Goal: Check status: Check status

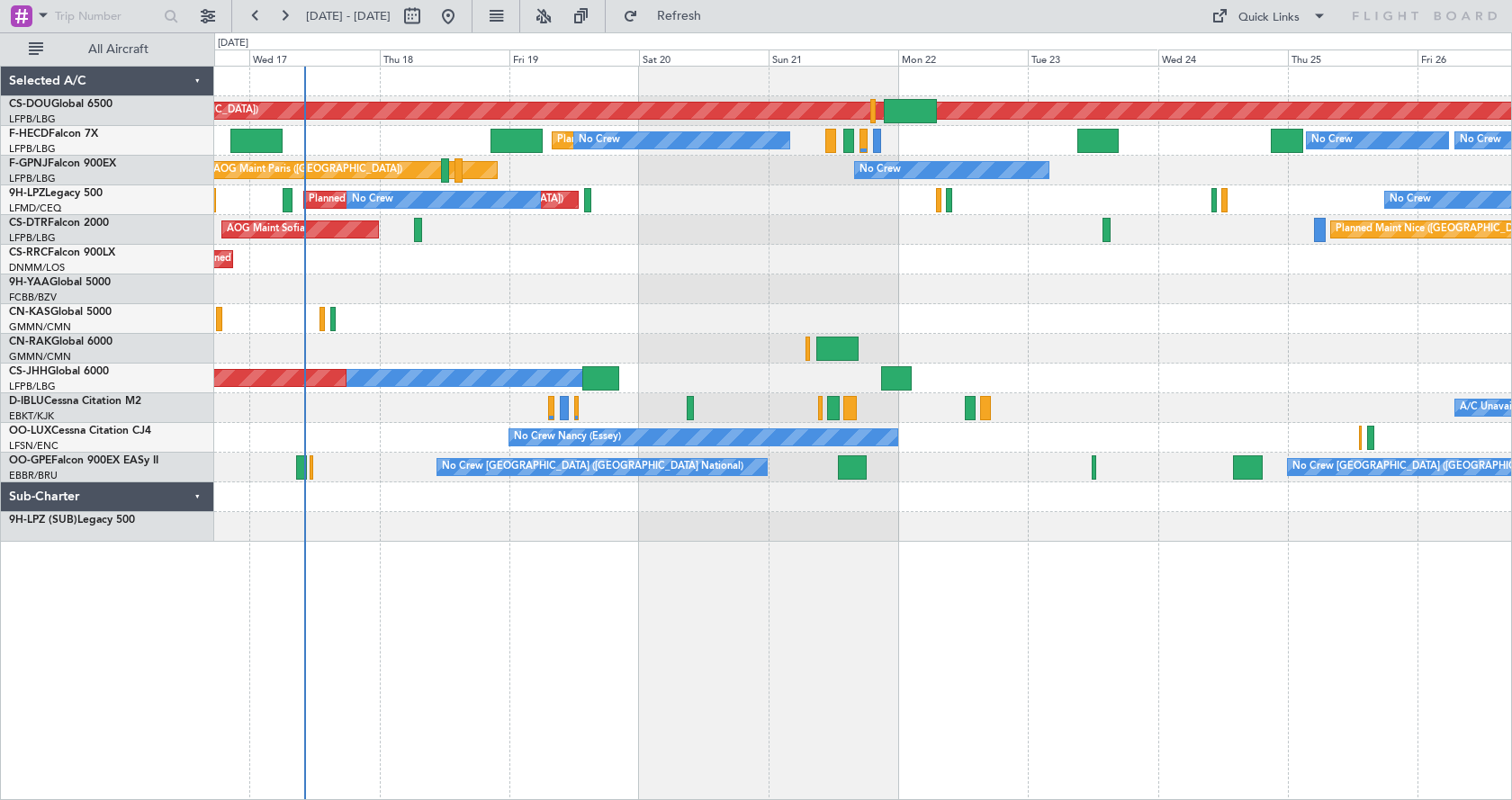
click at [704, 599] on div "Planned Maint London ([GEOGRAPHIC_DATA]) Planned Maint [GEOGRAPHIC_DATA] ([GEOG…" at bounding box center [863, 432] width 1298 height 734
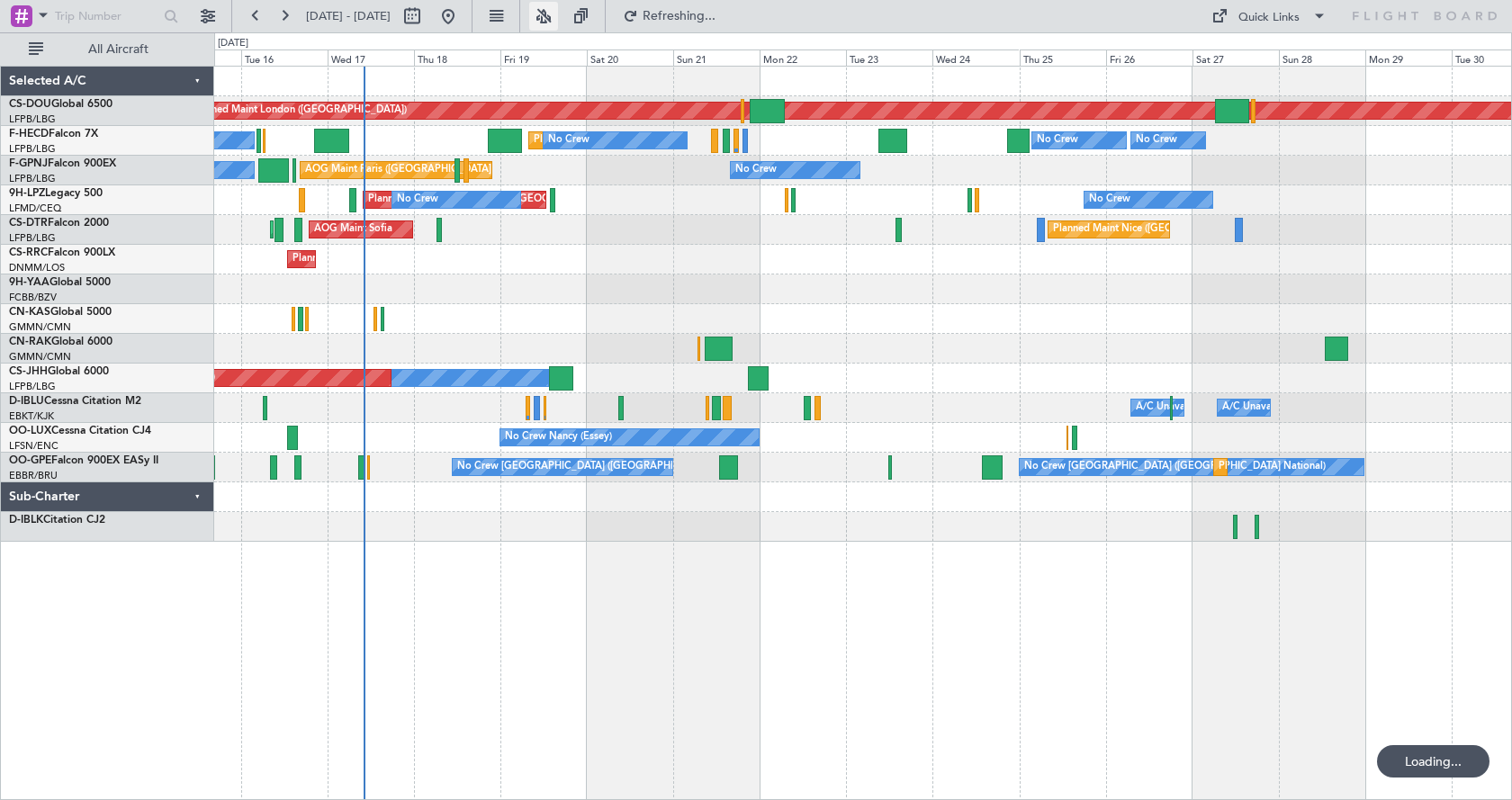
click at [558, 13] on button at bounding box center [543, 16] width 29 height 29
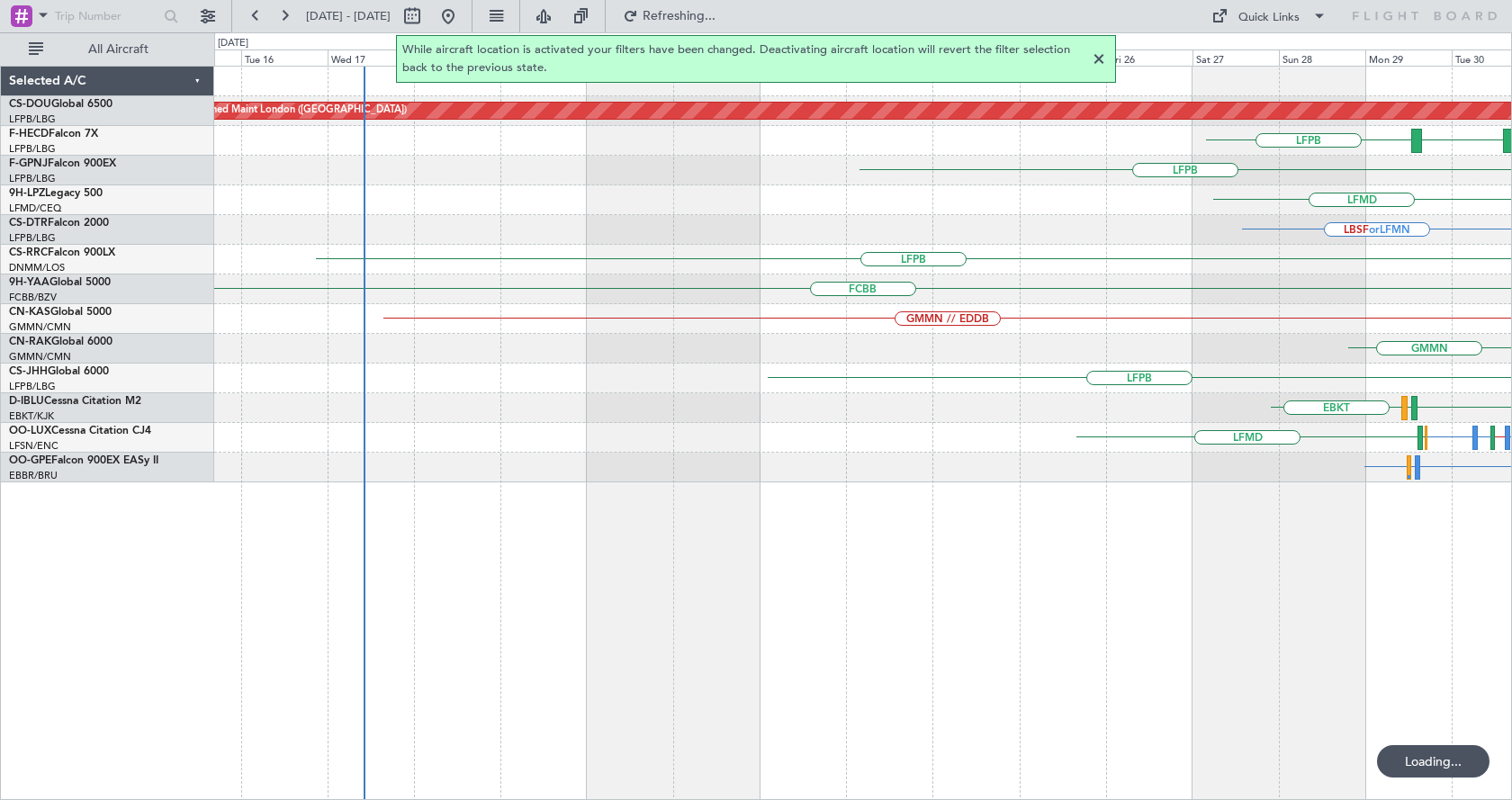
drag, startPoint x: 1093, startPoint y: 54, endPoint x: 1483, endPoint y: 119, distance: 395.4
click at [1093, 53] on div at bounding box center [1098, 59] width 21 height 21
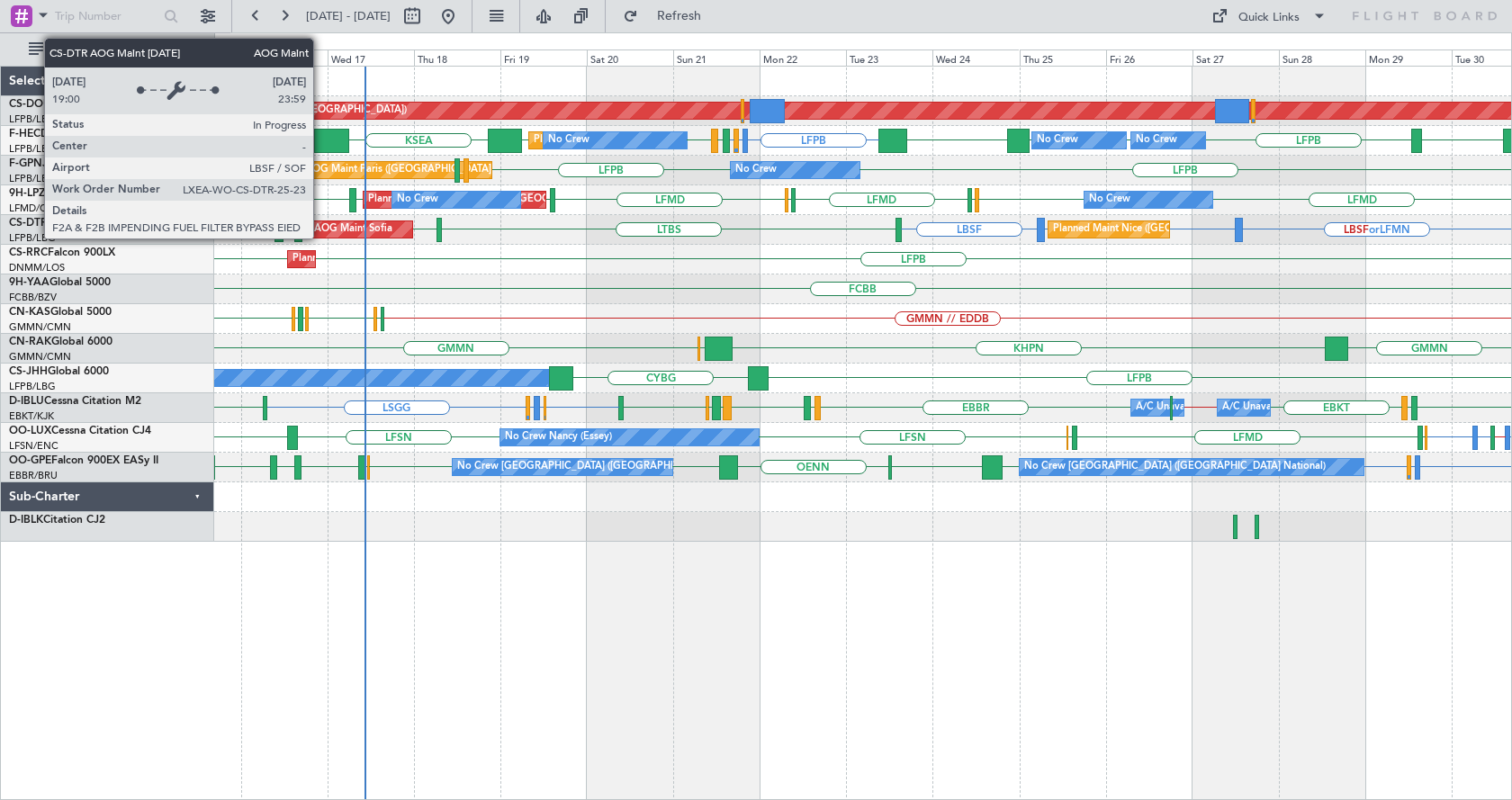
click at [323, 228] on div "AOG Maint Sofia" at bounding box center [353, 229] width 79 height 27
click at [324, 226] on div "AOG Maint Sofia" at bounding box center [353, 229] width 79 height 27
click at [327, 226] on div "AOG Maint Sofia" at bounding box center [353, 229] width 79 height 27
click at [330, 227] on div "AOG Maint Sofia" at bounding box center [353, 229] width 79 height 27
click at [333, 228] on div "AOG Maint Sofia" at bounding box center [353, 229] width 79 height 27
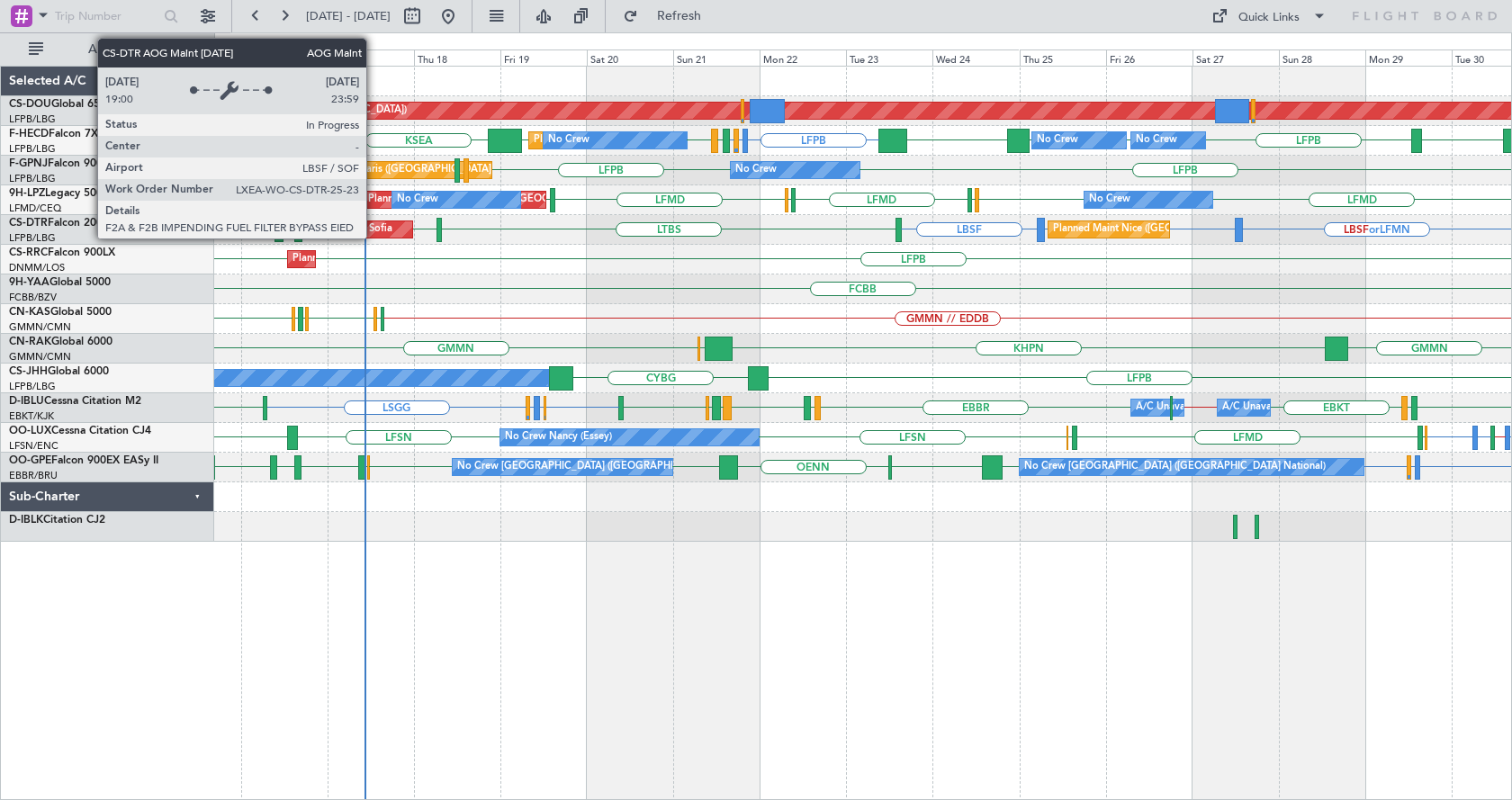
click at [384, 232] on div "AOG Maint Sofia" at bounding box center [353, 229] width 79 height 27
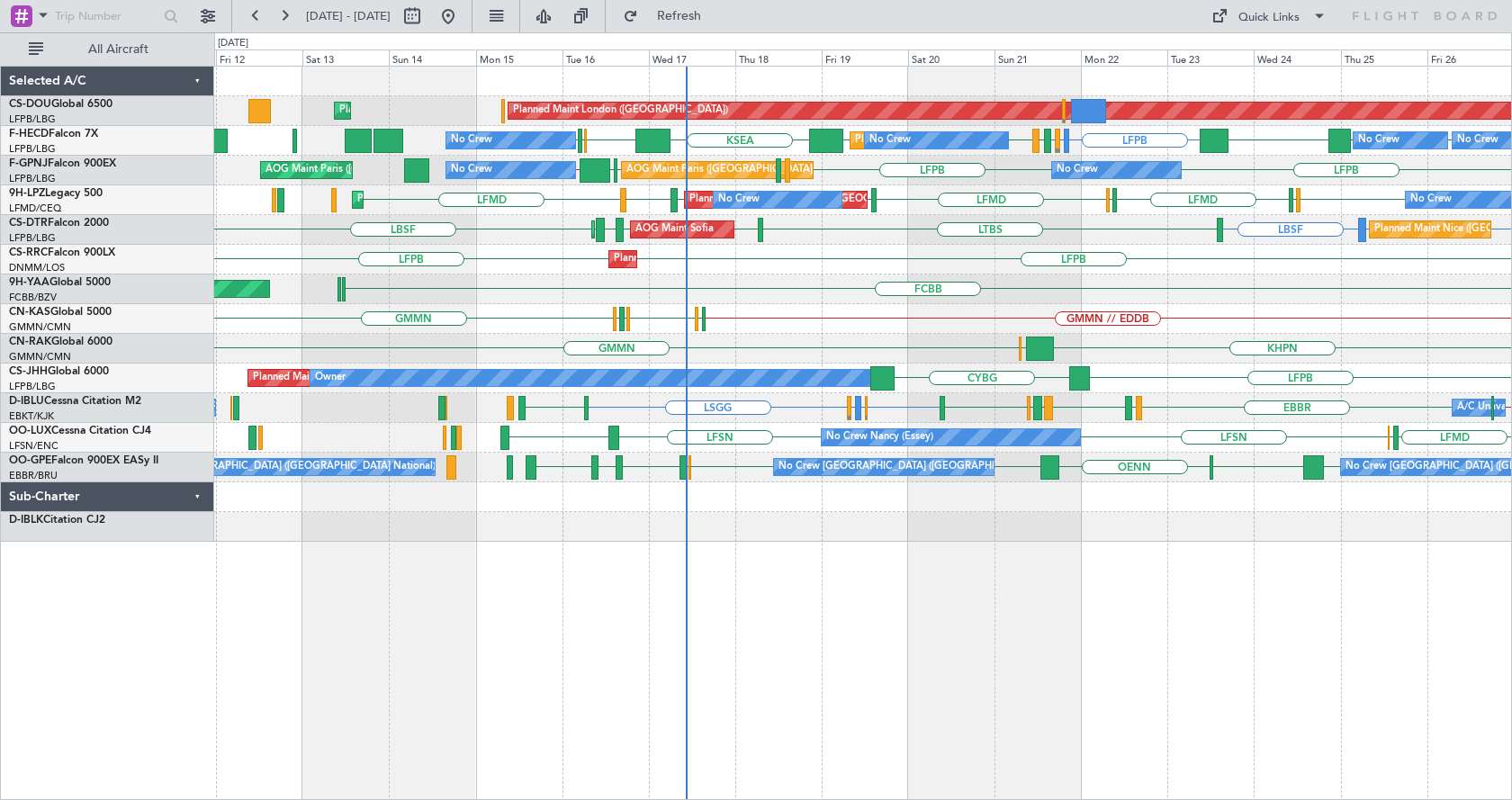
click at [705, 287] on div "FCBB AOG [GEOGRAPHIC_DATA] (Maya-maya)" at bounding box center [863, 289] width 1297 height 30
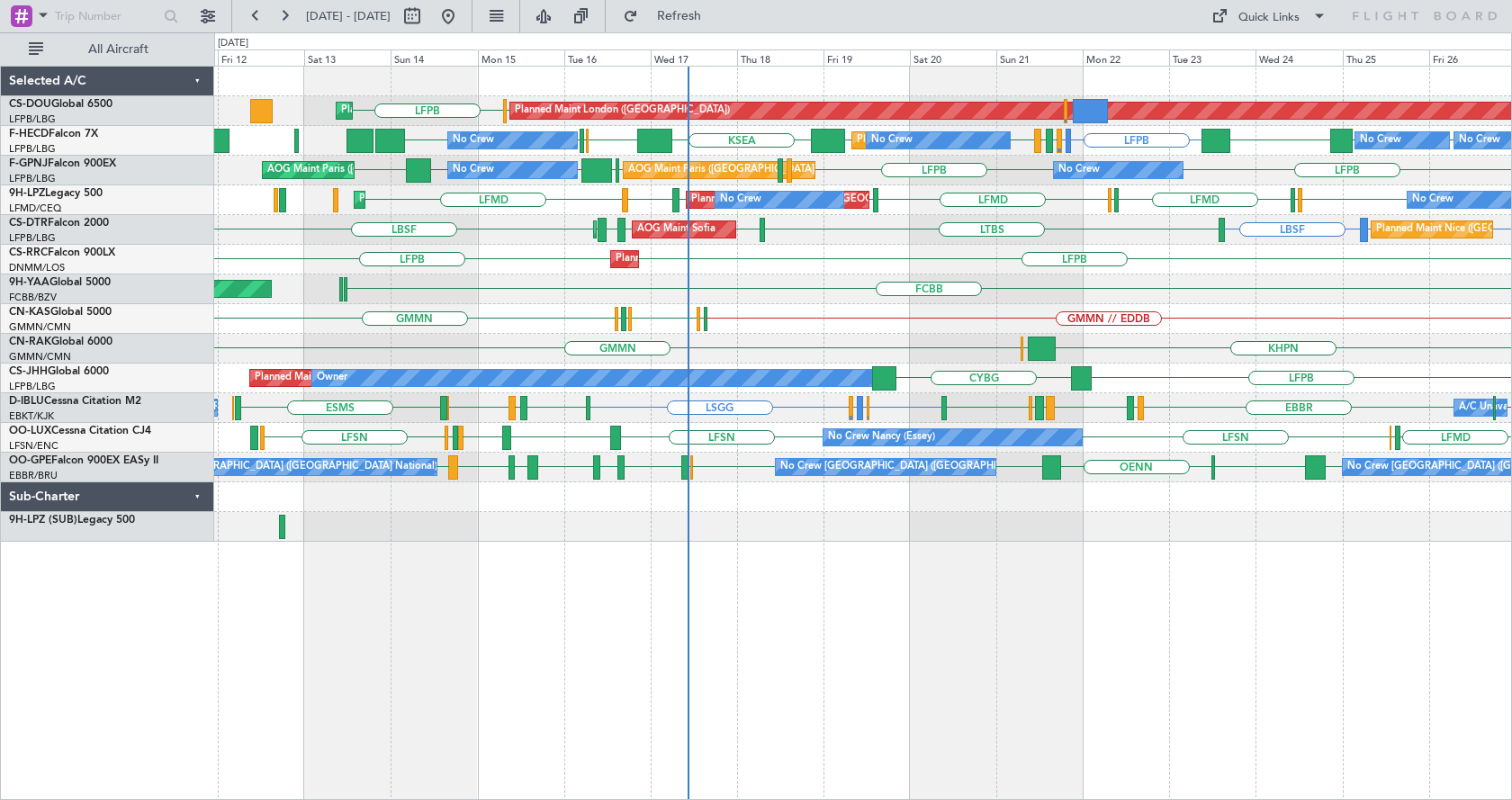
click at [942, 334] on div "Planned Maint London ([GEOGRAPHIC_DATA]) Planned Maint [GEOGRAPHIC_DATA] ([GEOG…" at bounding box center [863, 304] width 1297 height 475
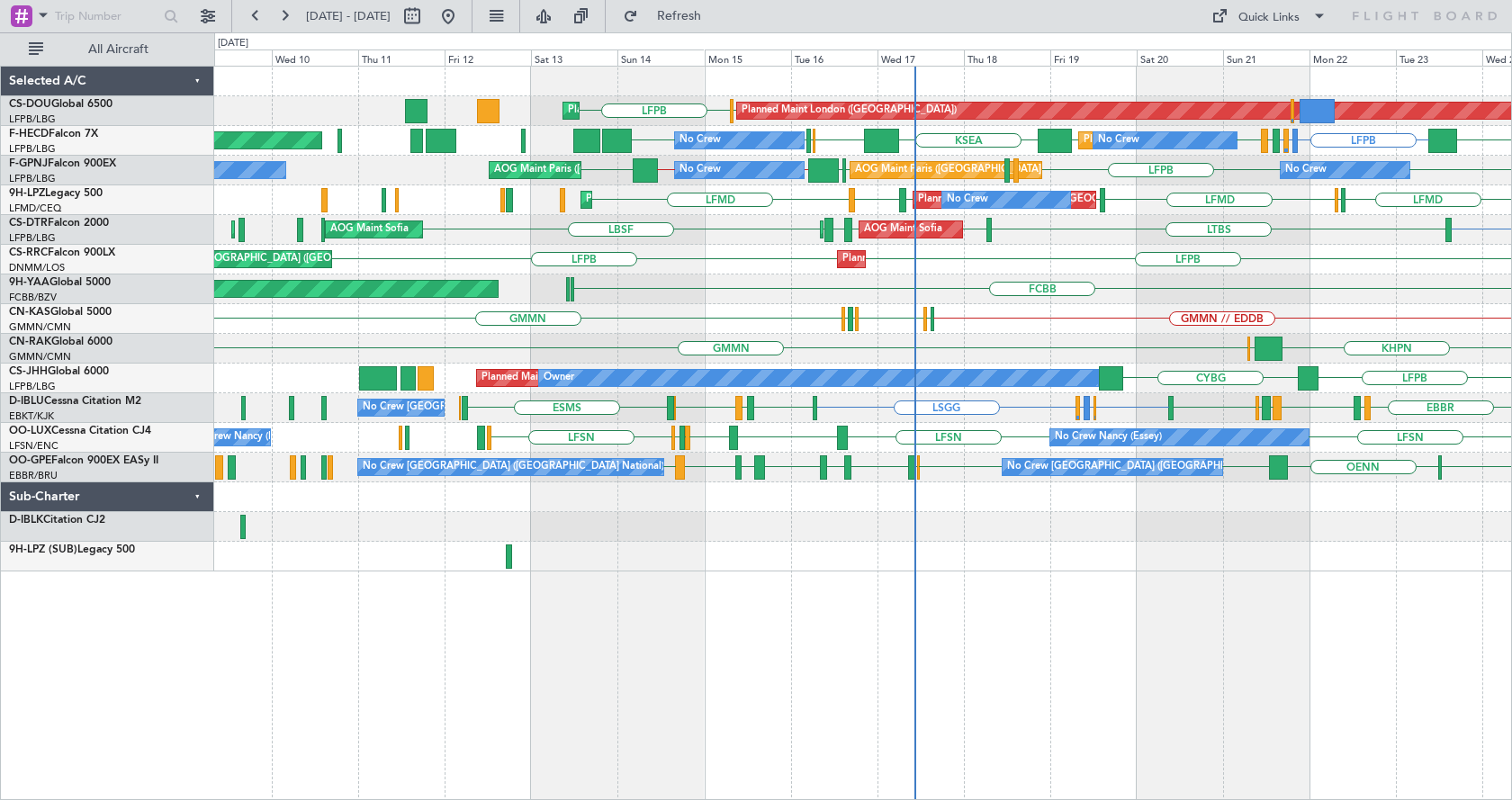
click at [1115, 674] on div "LFPB EGKB Planned Maint [GEOGRAPHIC_DATA] ([GEOGRAPHIC_DATA]) Planned Maint [GE…" at bounding box center [863, 432] width 1298 height 734
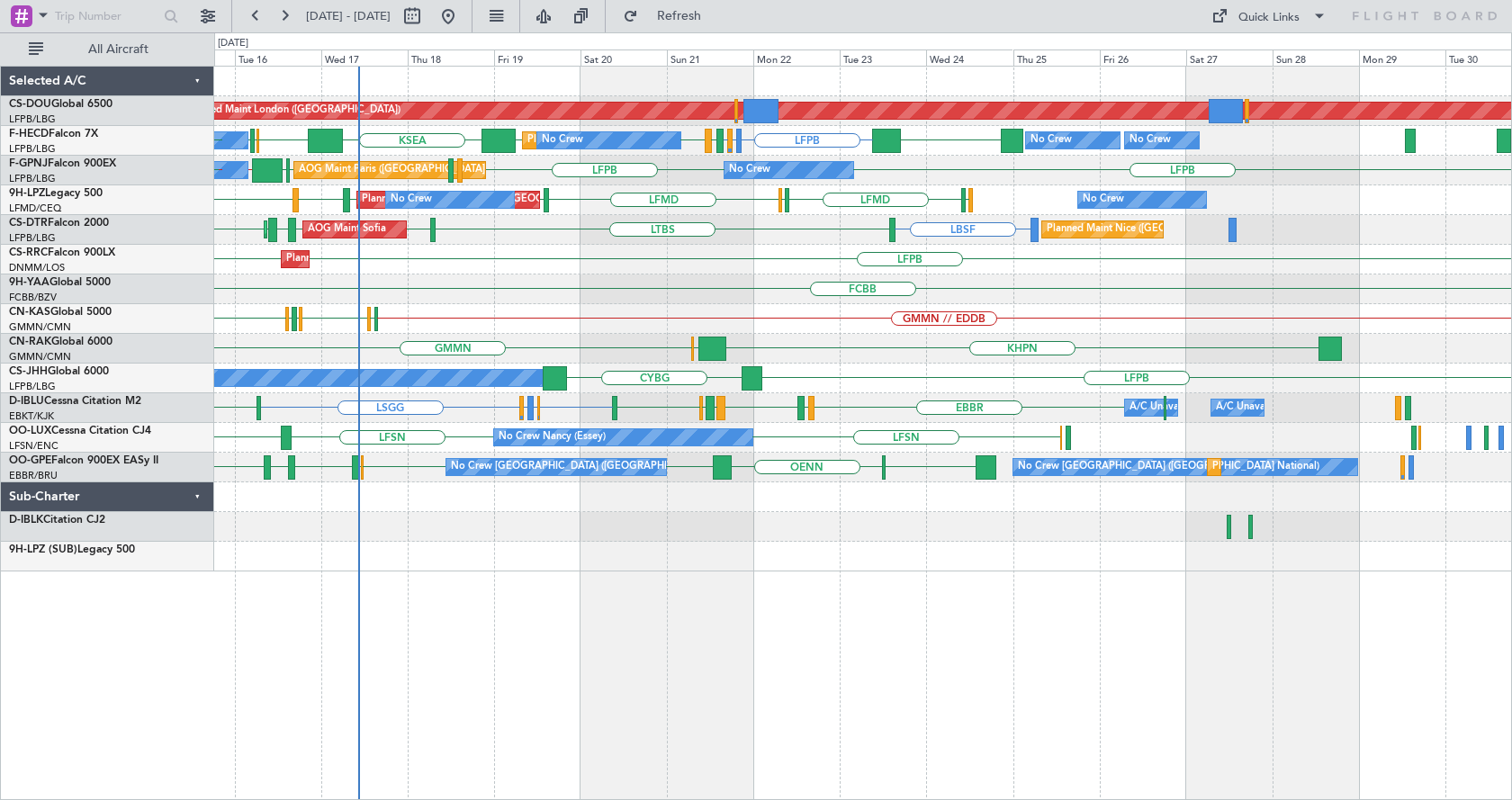
click at [756, 630] on div "Planned Maint London ([GEOGRAPHIC_DATA]) Planned Maint [GEOGRAPHIC_DATA] ([GEOG…" at bounding box center [863, 432] width 1298 height 734
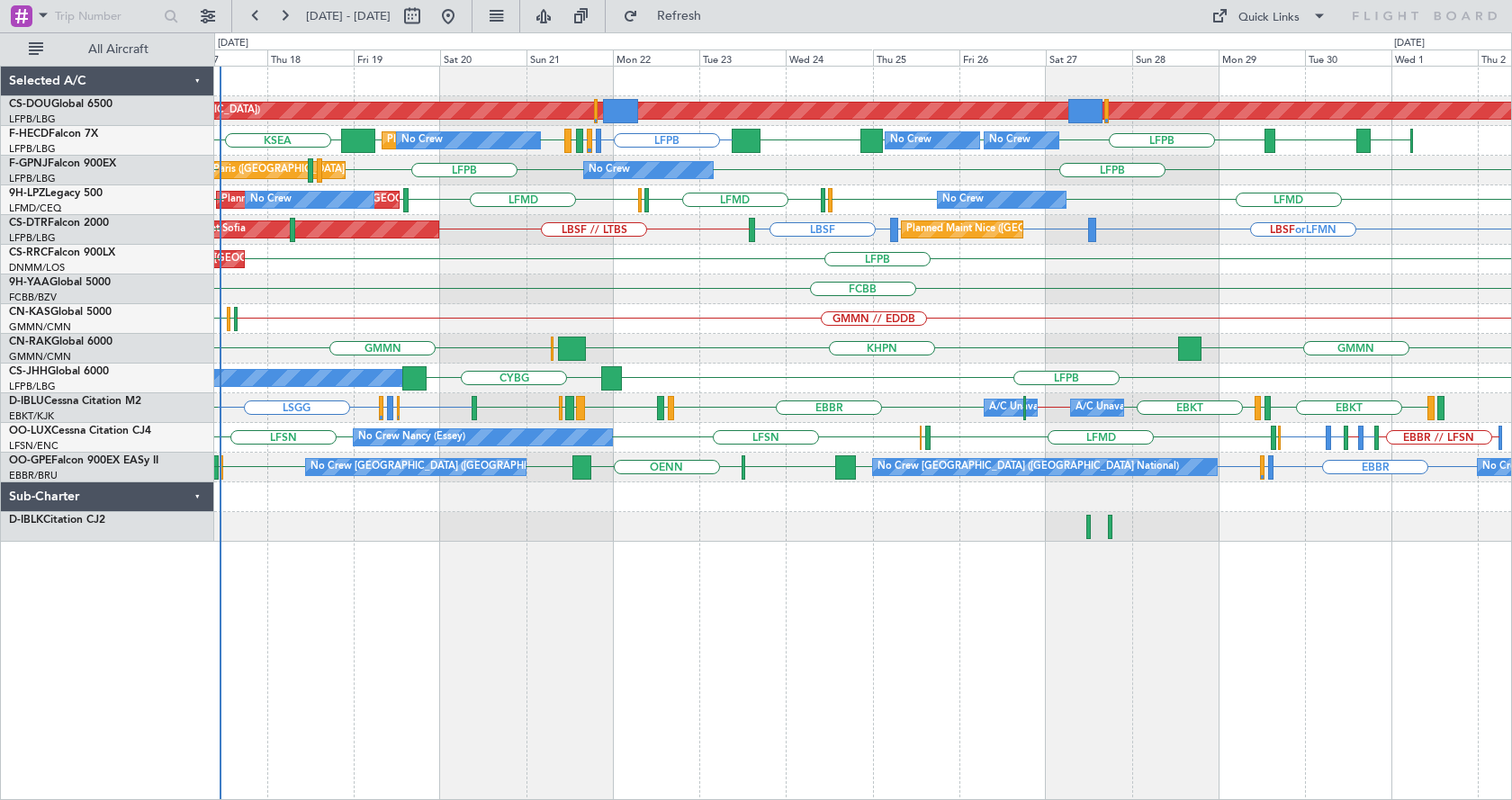
click at [783, 643] on div "Planned Maint London ([GEOGRAPHIC_DATA]) LFPB LFMN or LFPB LFPB LFPB LFPB LFPB …" at bounding box center [863, 432] width 1298 height 734
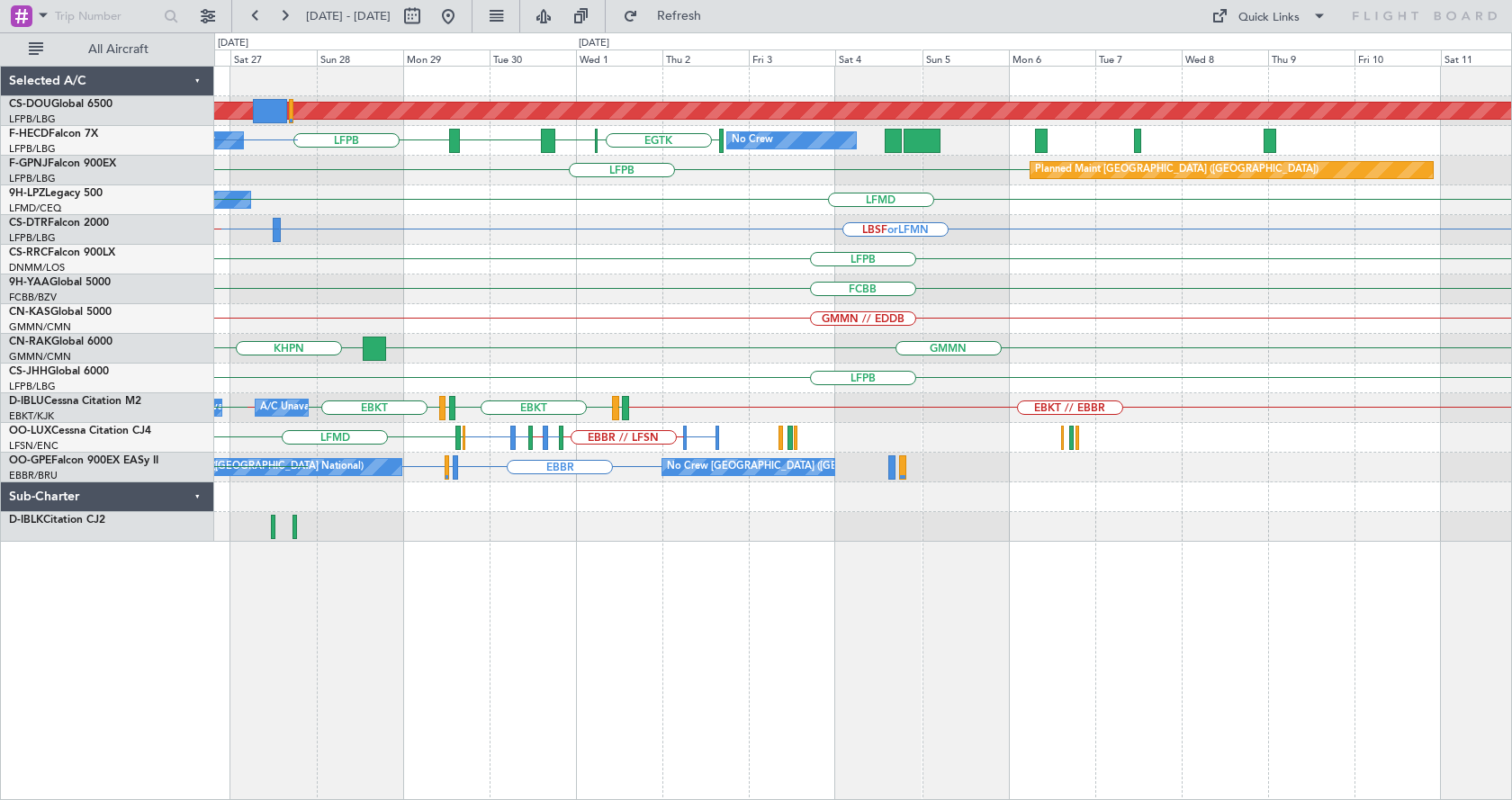
click at [385, 687] on div "Planned Maint London ([GEOGRAPHIC_DATA]) No Crew LFPB [GEOGRAPHIC_DATA] [GEOGRA…" at bounding box center [863, 432] width 1298 height 734
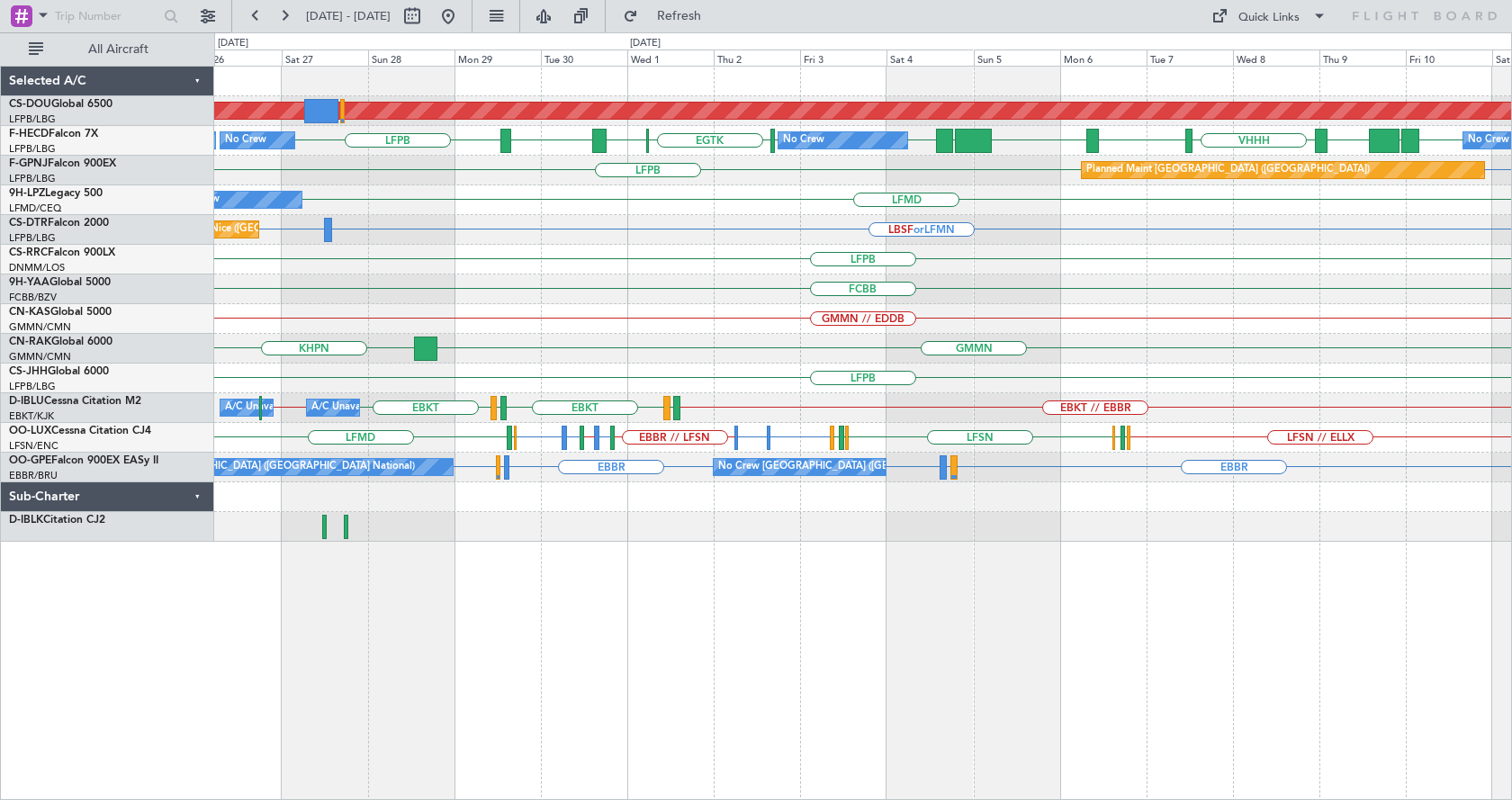
click at [436, 591] on div "Planned Maint London ([GEOGRAPHIC_DATA]) LFPB LFPB LFPB [GEOGRAPHIC_DATA] [GEOG…" at bounding box center [863, 432] width 1298 height 734
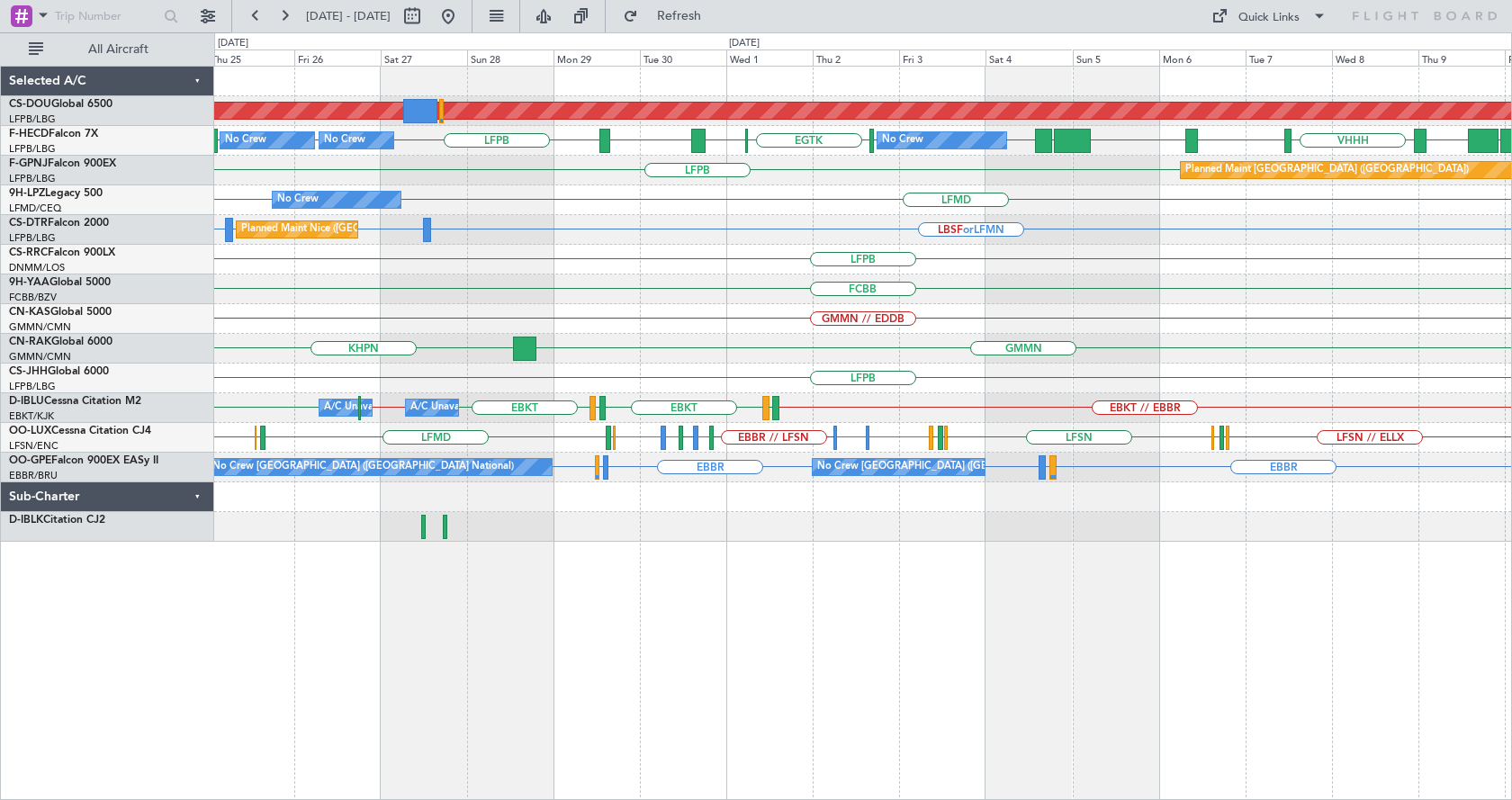
click at [696, 706] on div "Planned Maint London ([GEOGRAPHIC_DATA]) LFPB LFPB LFPB LFPB LFPB [GEOGRAPHIC_D…" at bounding box center [863, 432] width 1298 height 734
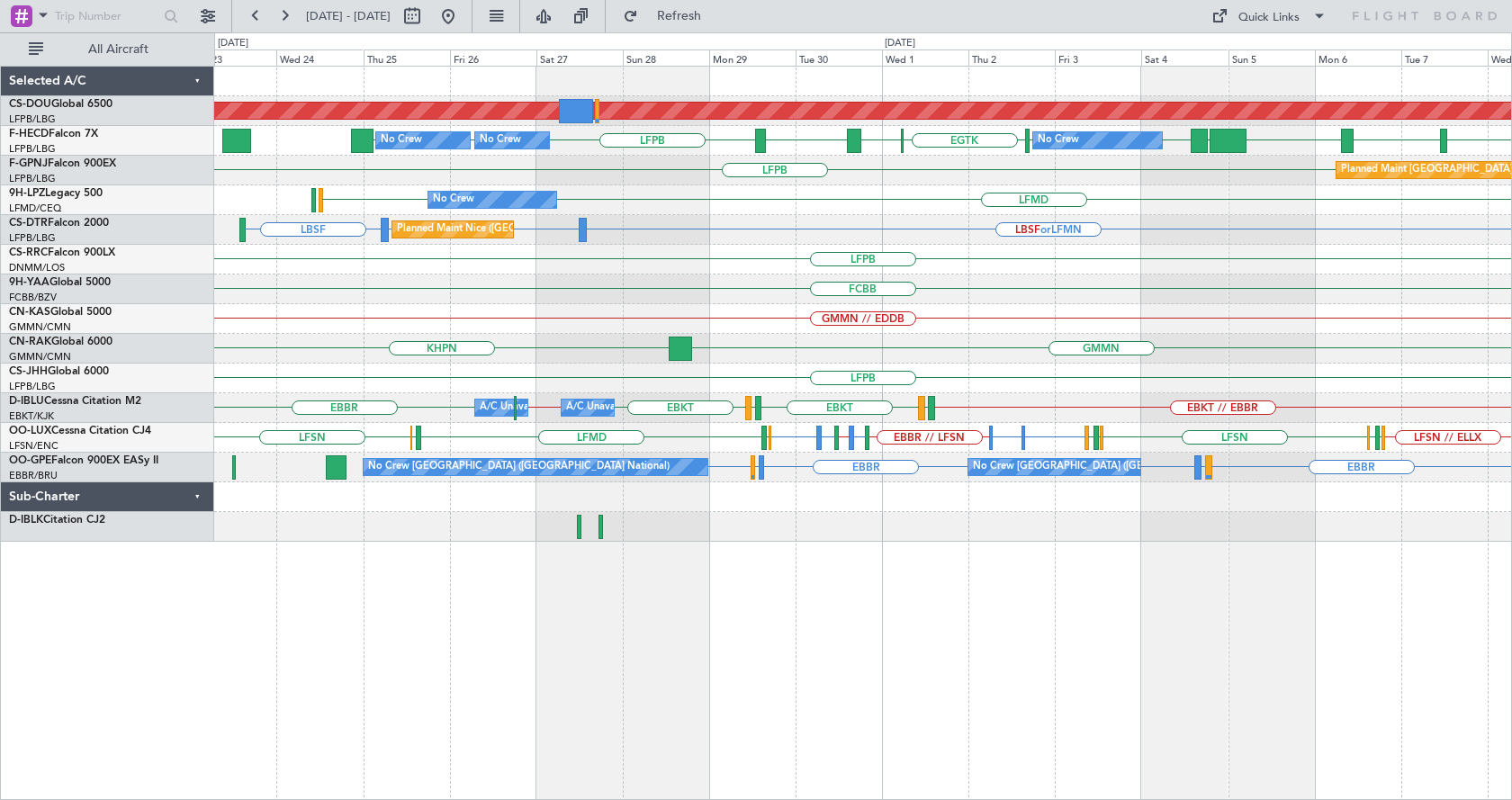
click at [878, 680] on div "Planned Maint London ([GEOGRAPHIC_DATA]) LFPB LFPB LFPB LFPB LFPB [GEOGRAPHIC_D…" at bounding box center [863, 432] width 1298 height 734
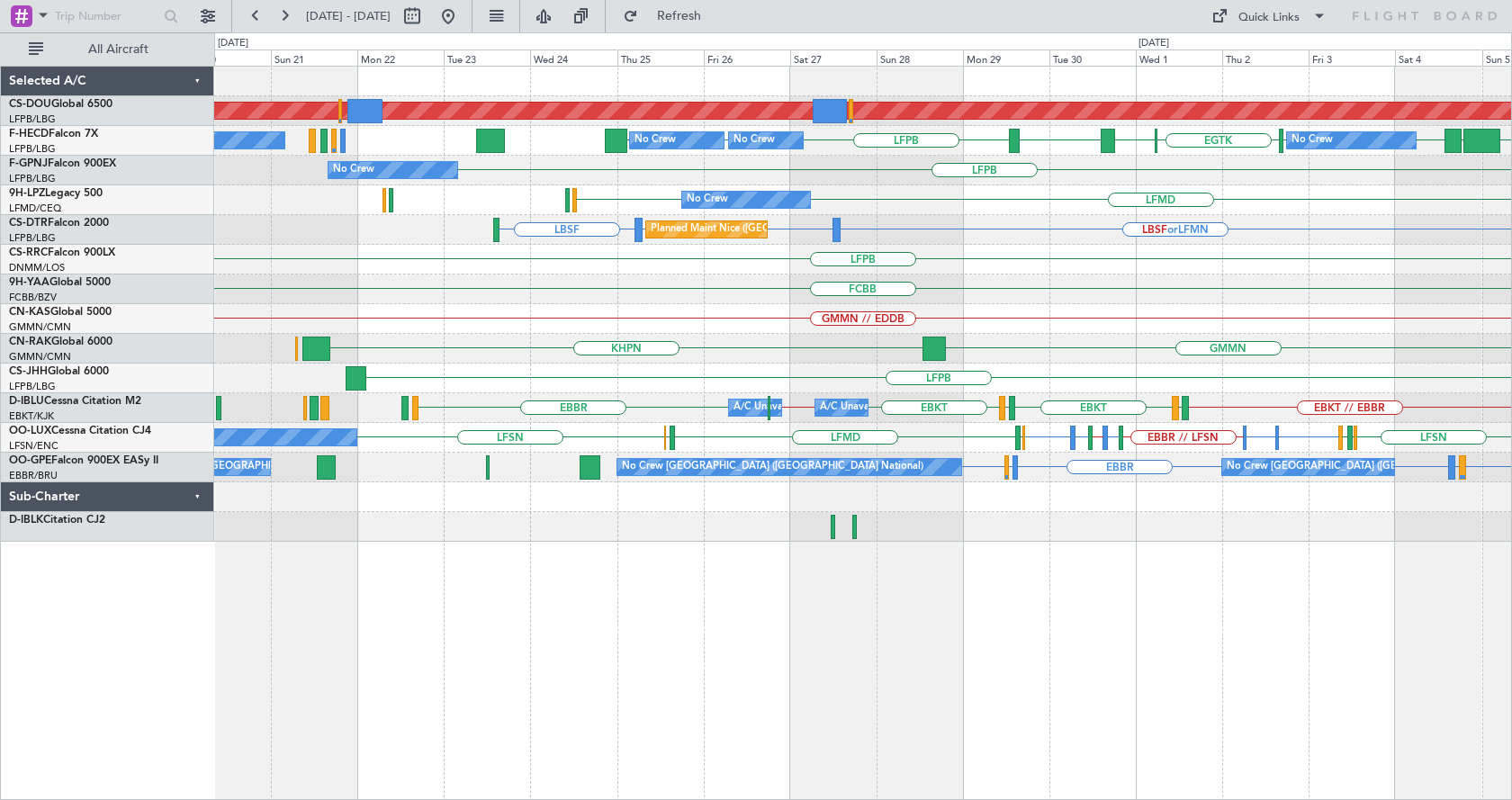
click at [837, 648] on div "Planned Maint London ([GEOGRAPHIC_DATA]) LFPB LFPB LFPB LFPB LFPB [GEOGRAPHIC_D…" at bounding box center [863, 432] width 1298 height 734
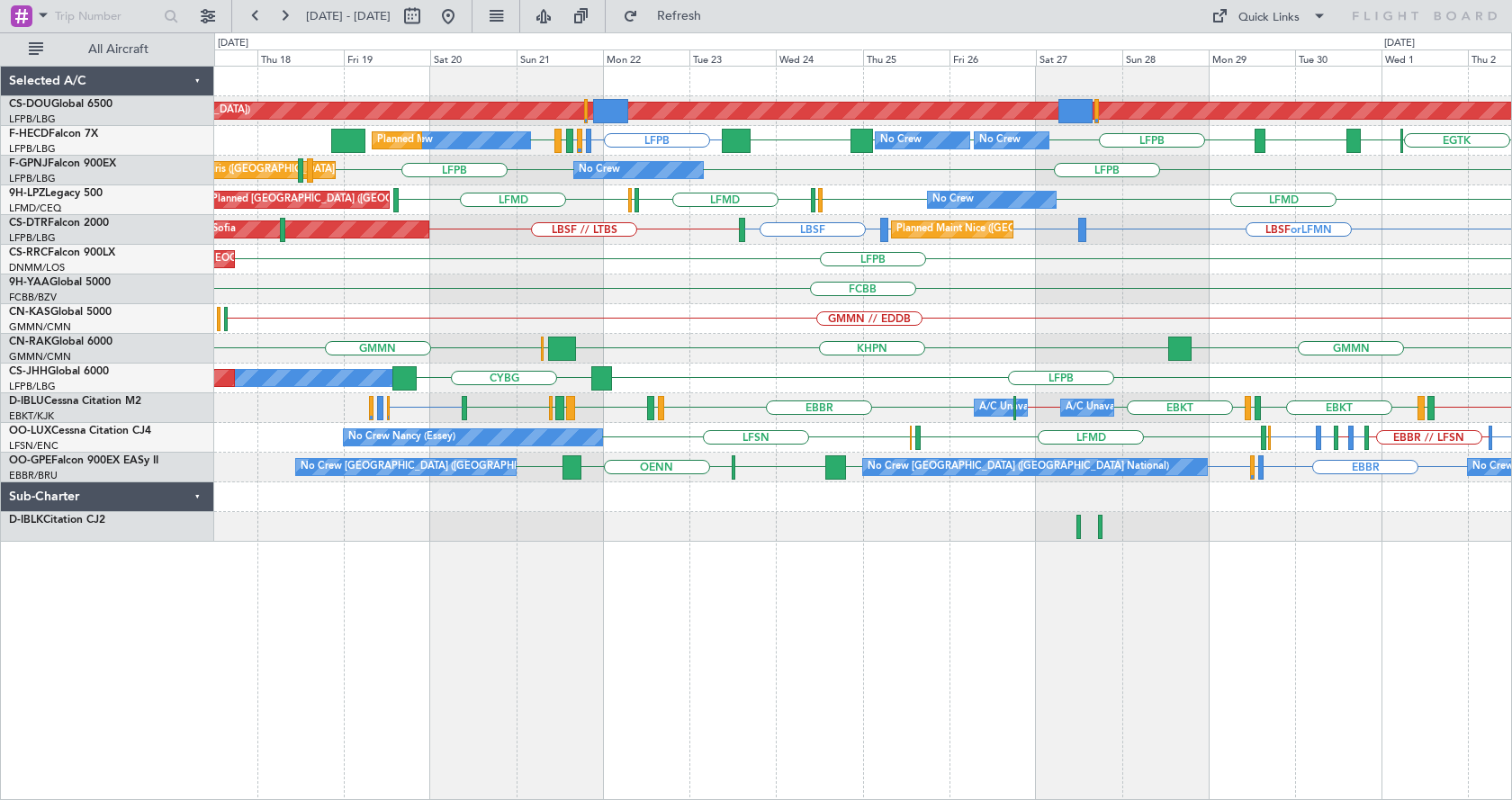
click at [1043, 637] on div "Planned Maint London ([GEOGRAPHIC_DATA]) No Crew No Crew No Crew LFPB LFMN or L…" at bounding box center [863, 432] width 1298 height 734
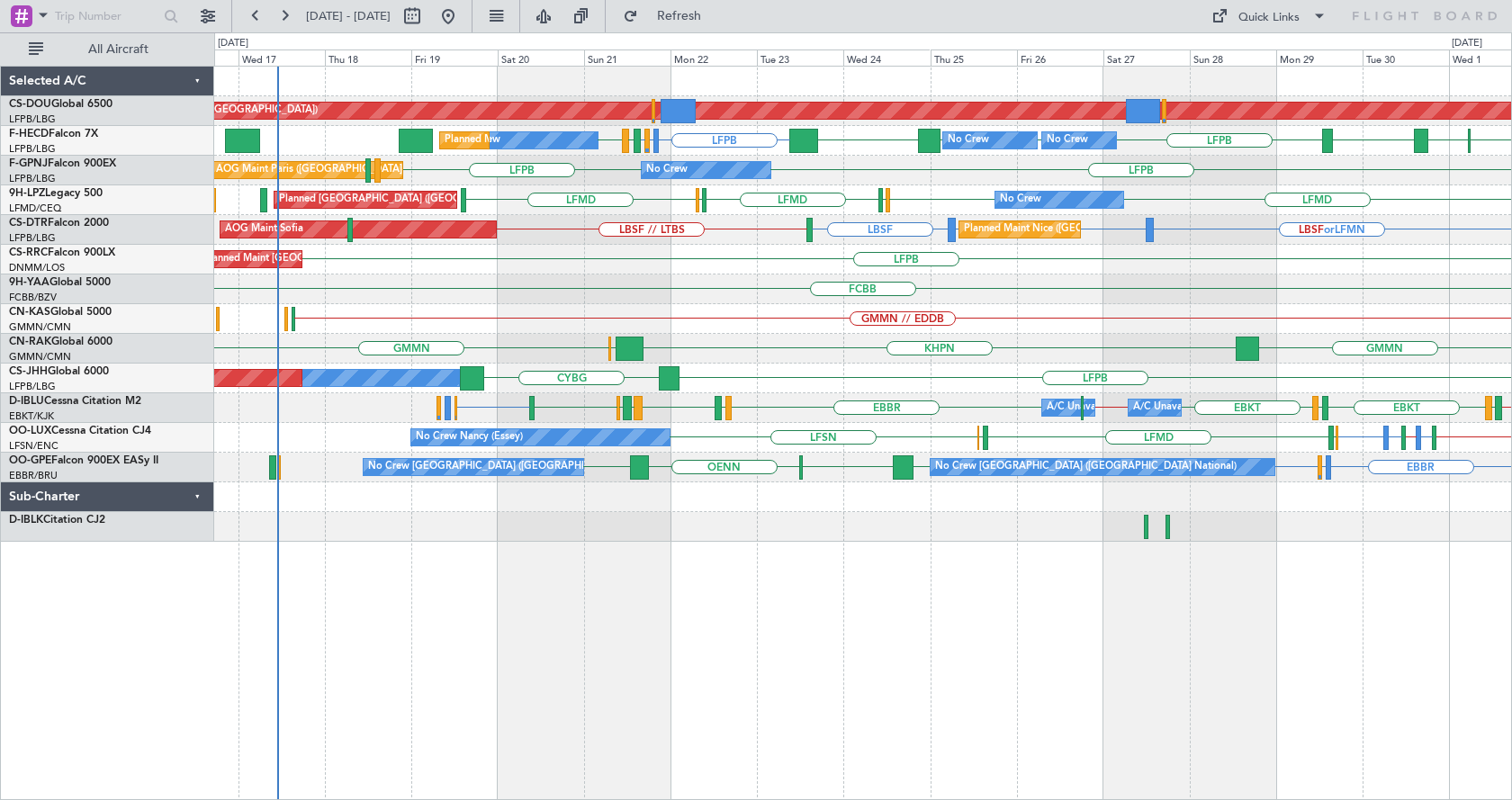
click at [776, 632] on div "Planned Maint London ([GEOGRAPHIC_DATA]) No Crew No Crew No Crew LFPB LFMN or L…" at bounding box center [863, 432] width 1298 height 734
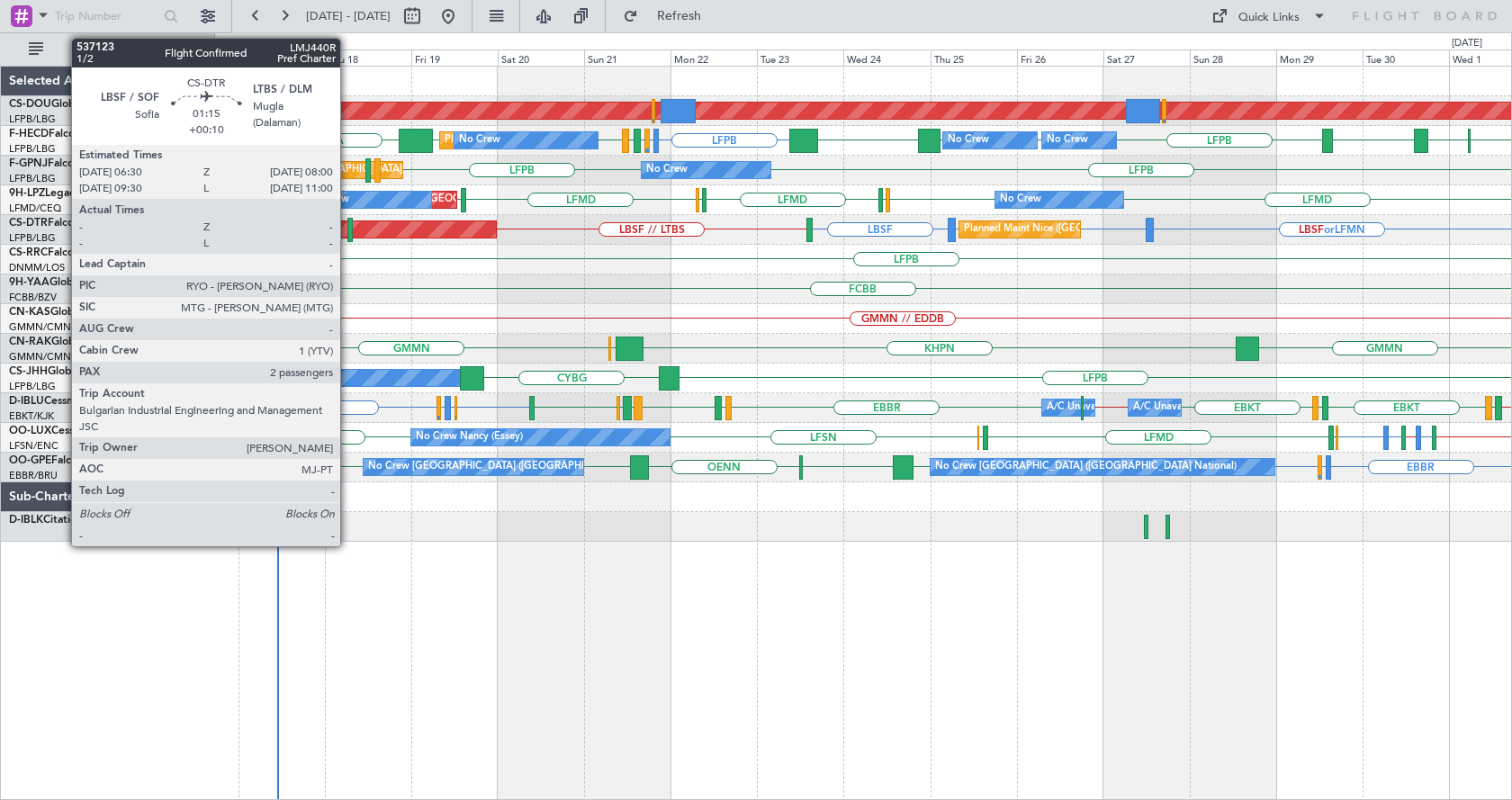
click at [348, 231] on div at bounding box center [350, 230] width 6 height 24
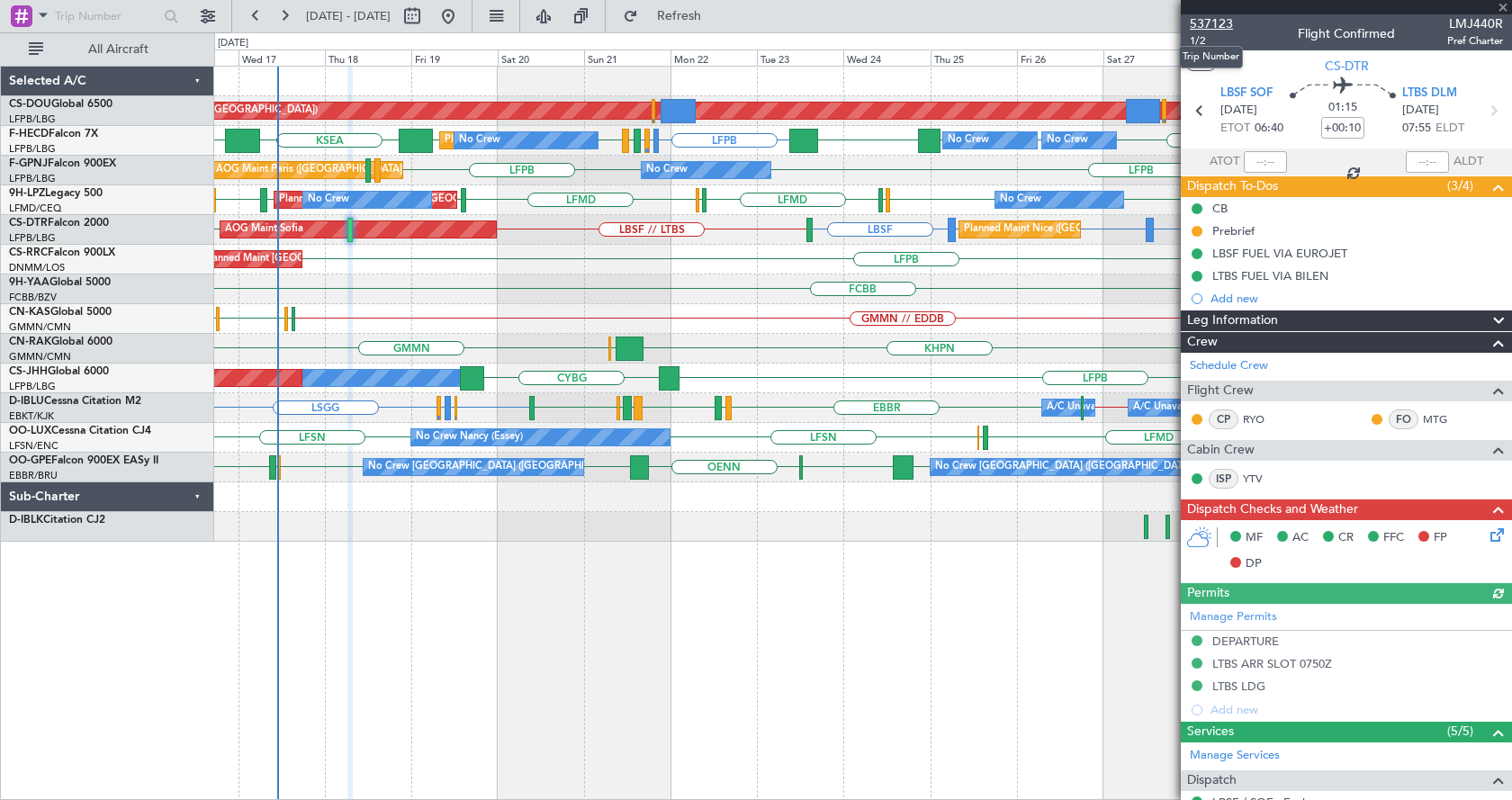
click at [1218, 22] on span "537123" at bounding box center [1211, 24] width 43 height 18
click at [1224, 22] on span "537123" at bounding box center [1211, 24] width 43 height 18
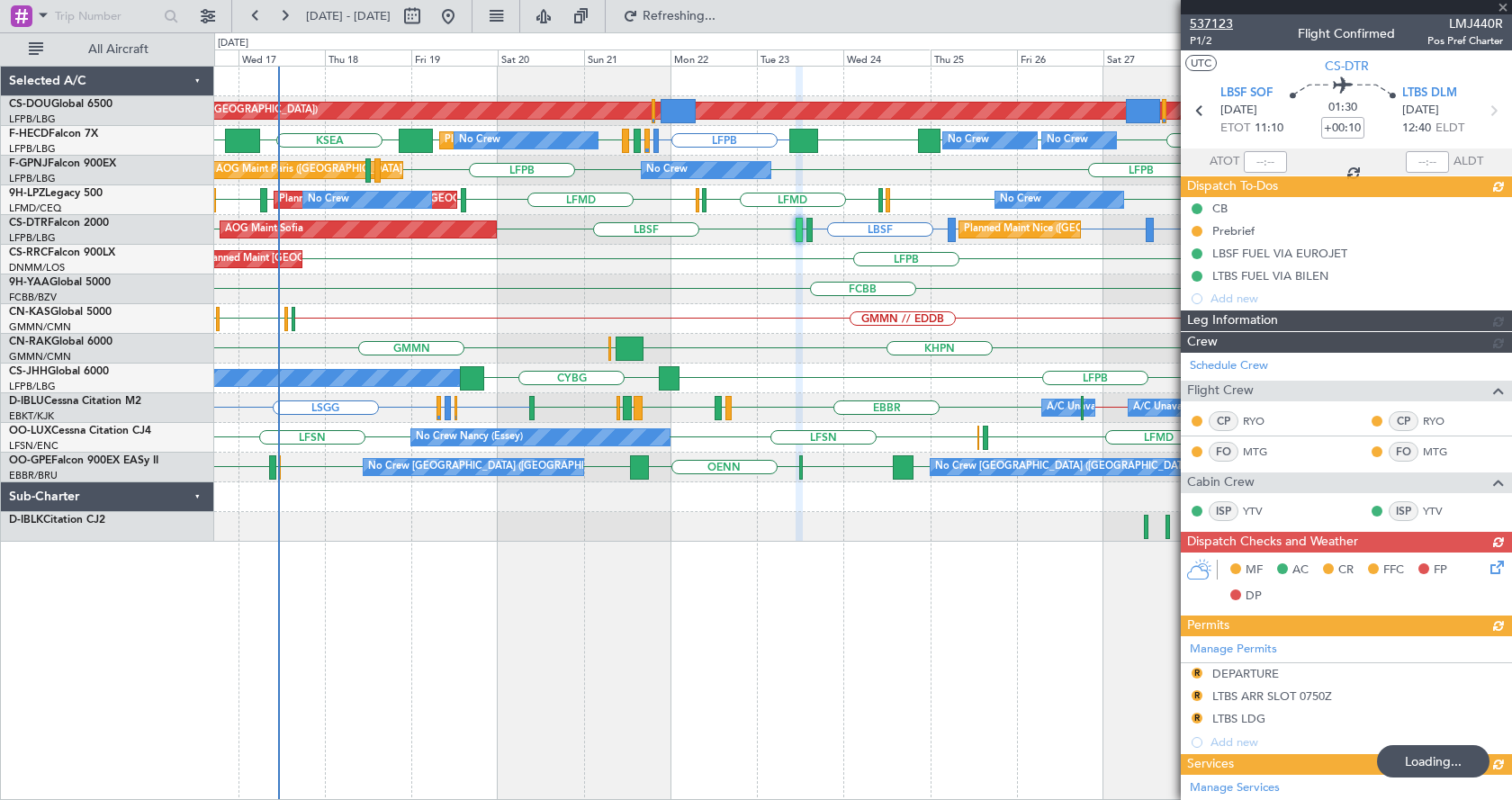
type input "0"
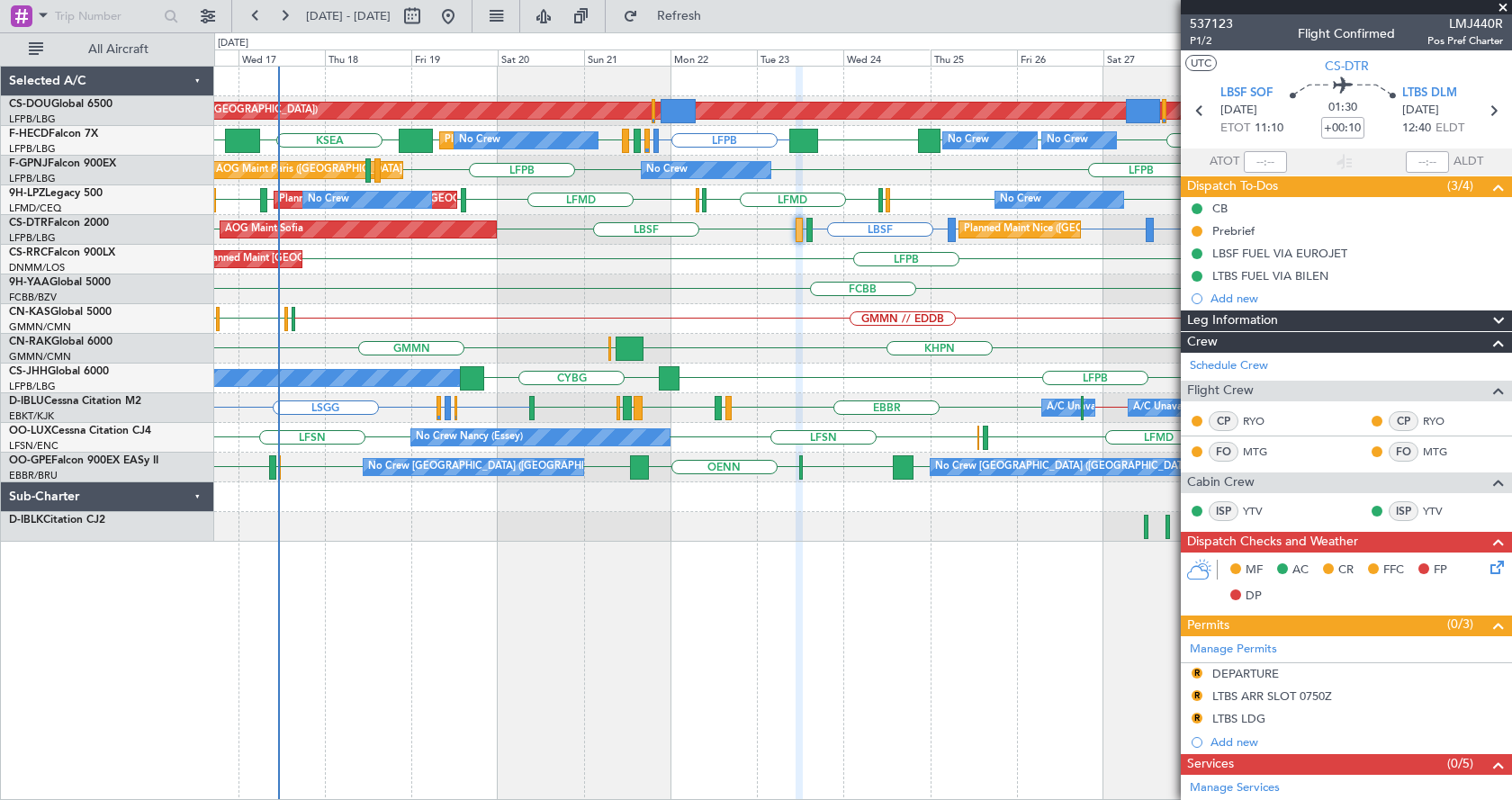
click at [626, 647] on div "Planned Maint London ([GEOGRAPHIC_DATA]) Planned Maint [GEOGRAPHIC_DATA] ([GEOG…" at bounding box center [863, 432] width 1298 height 734
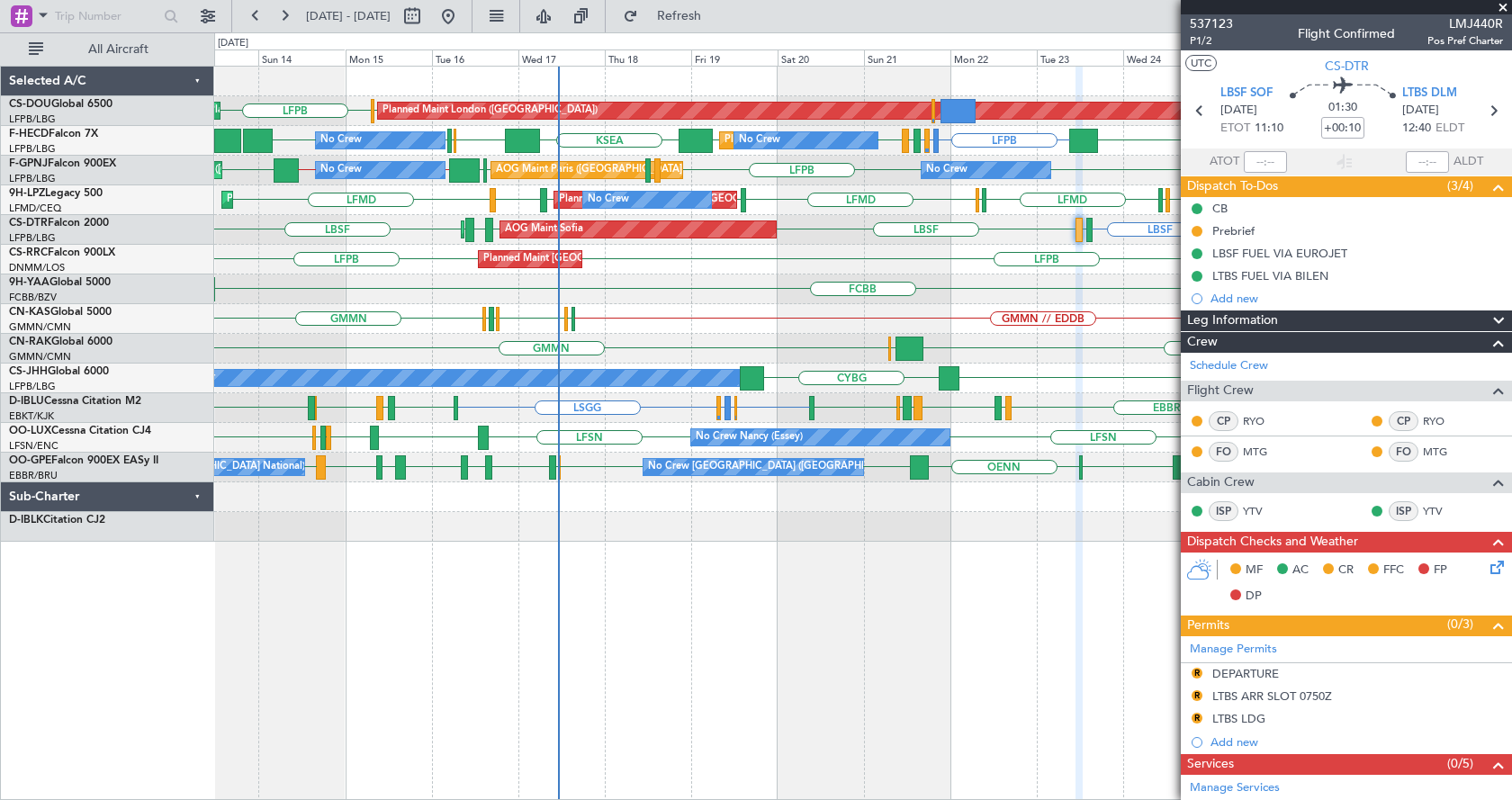
click at [713, 661] on div "LFPB EGKB Planned Maint [GEOGRAPHIC_DATA] ([GEOGRAPHIC_DATA]) Planned Maint [GE…" at bounding box center [863, 432] width 1298 height 734
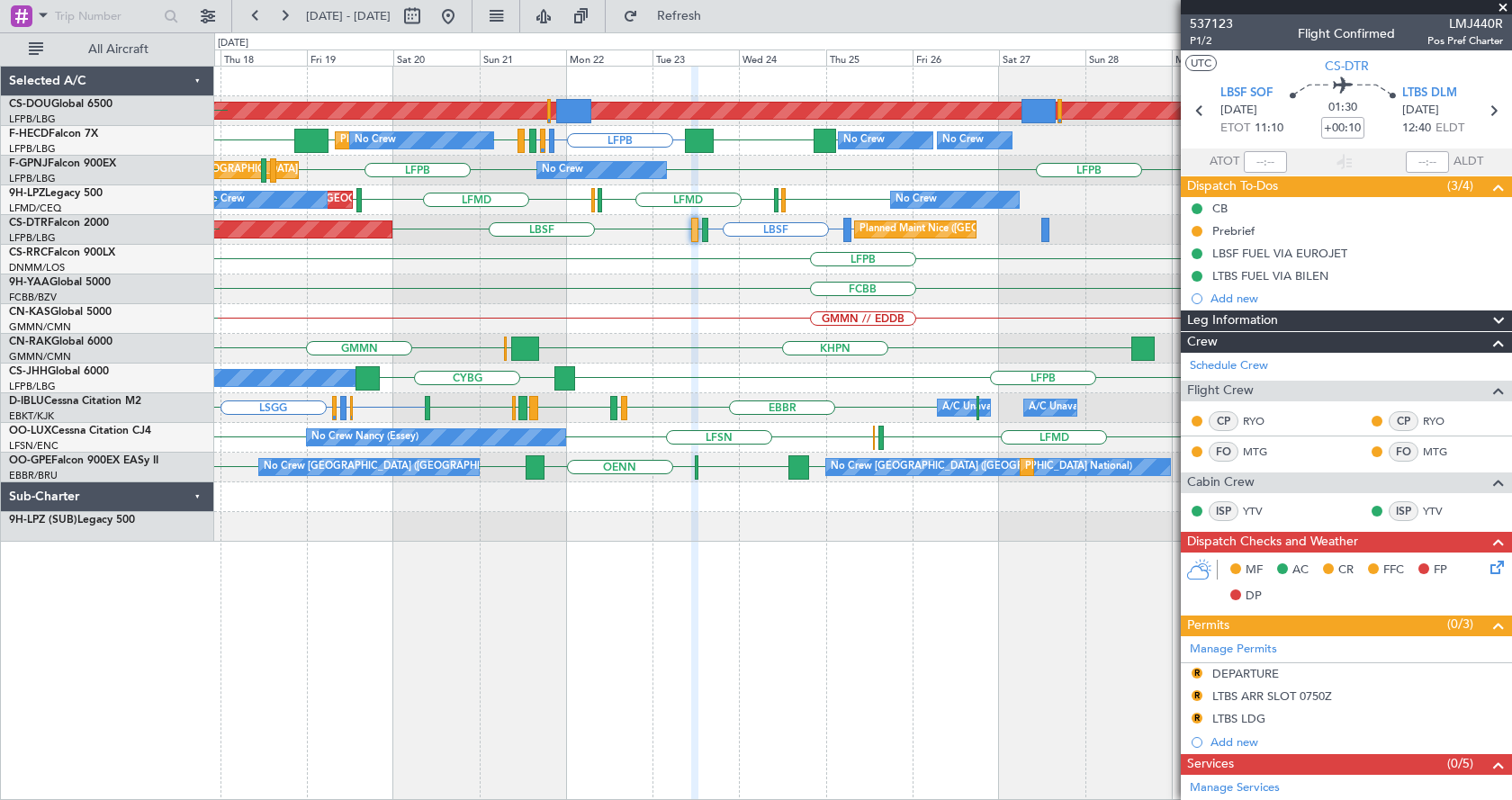
click at [361, 612] on div "Planned Maint London ([GEOGRAPHIC_DATA]) EGKB LFPB No Crew Planned Maint [GEOGR…" at bounding box center [863, 432] width 1298 height 734
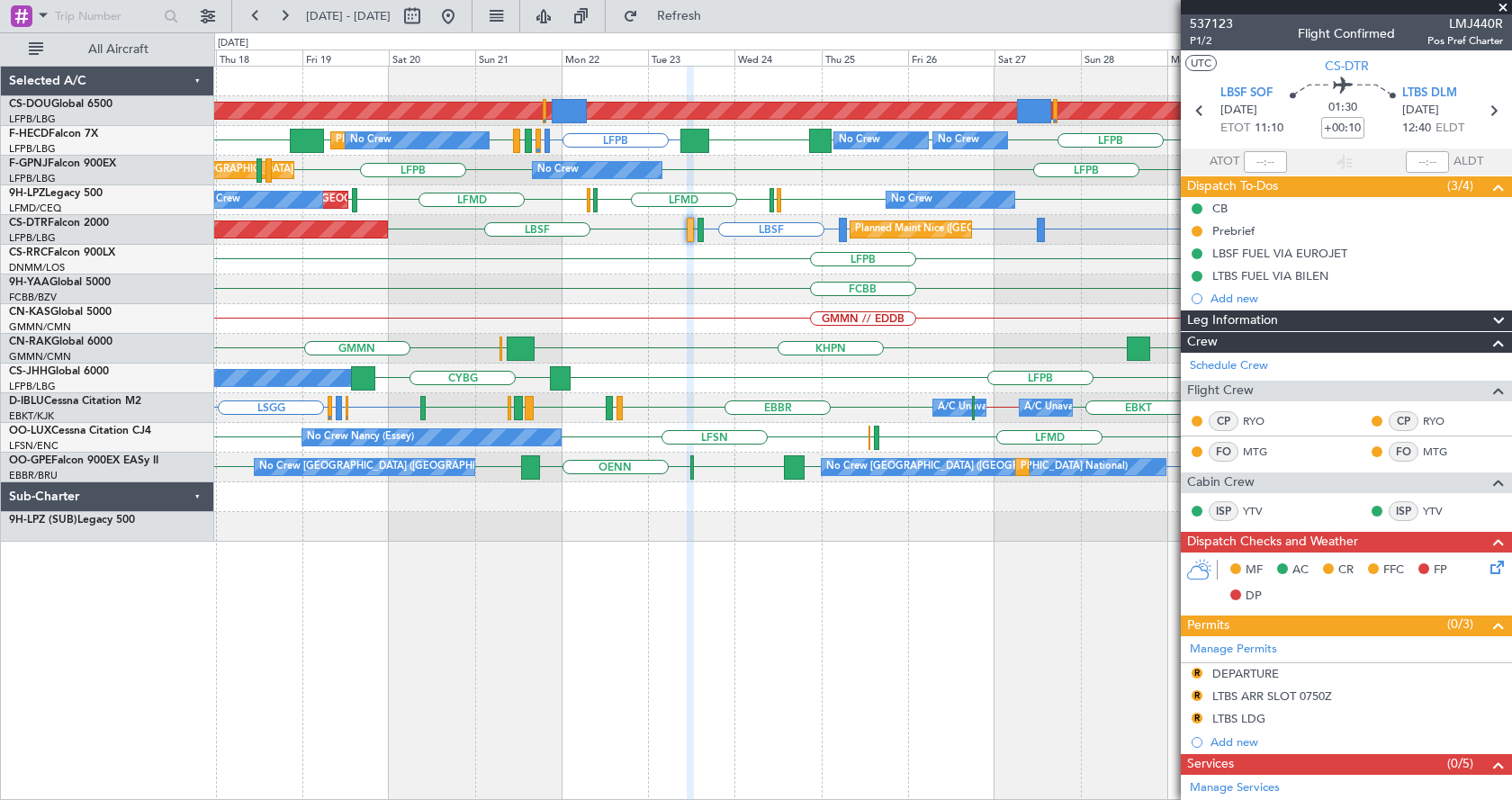
click at [470, 601] on div "Planned Maint London ([GEOGRAPHIC_DATA]) No Crew Planned Maint [GEOGRAPHIC_DATA…" at bounding box center [863, 432] width 1298 height 734
